Goal: Check status

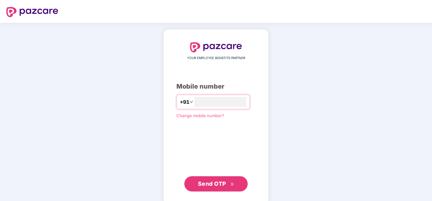
type input "**********"
click at [216, 178] on button "Send OTP" at bounding box center [216, 183] width 63 height 15
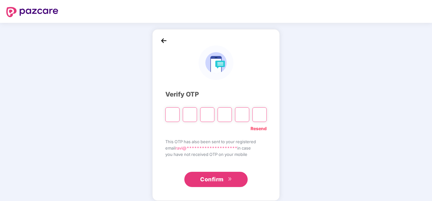
type input "*"
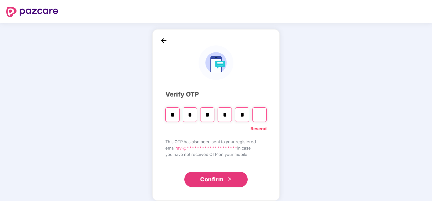
type input "*"
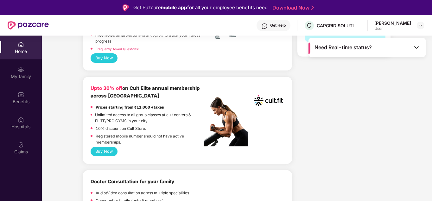
scroll to position [211, 0]
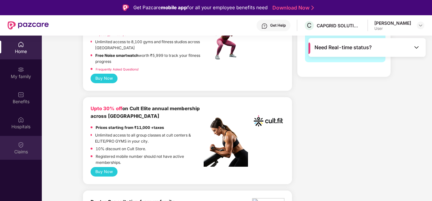
click at [16, 154] on div "Claims" at bounding box center [21, 151] width 42 height 6
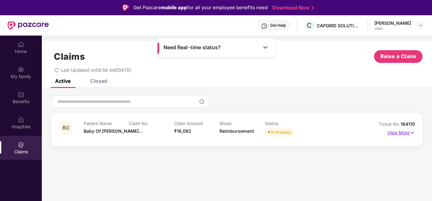
click at [405, 133] on p "View More" at bounding box center [402, 131] width 28 height 9
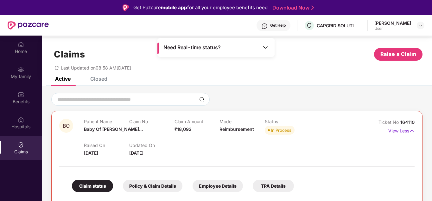
scroll to position [55, 0]
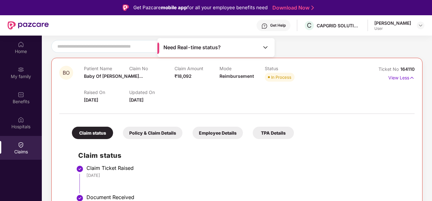
click at [278, 134] on div "TPA Details" at bounding box center [273, 132] width 41 height 12
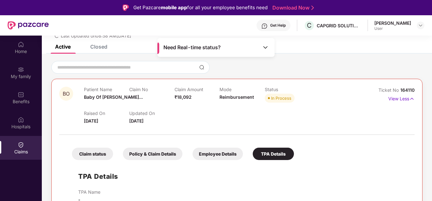
scroll to position [34, 0]
click at [221, 147] on div "Claim status Policy & Claim Details Employee Details TPA Details" at bounding box center [180, 150] width 229 height 19
click at [167, 153] on div "Policy & Claim Details" at bounding box center [153, 153] width 60 height 12
